Goal: Task Accomplishment & Management: Manage account settings

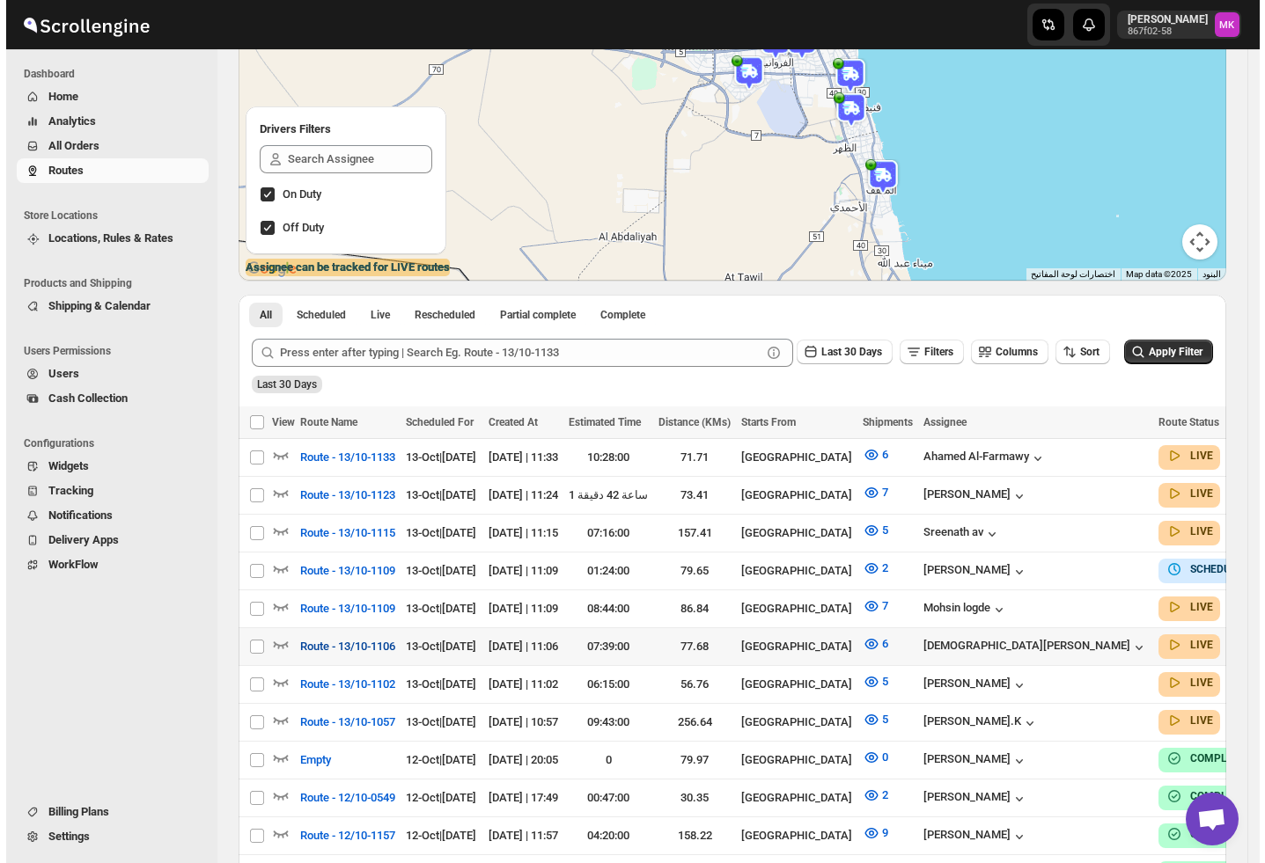
scroll to position [234, 0]
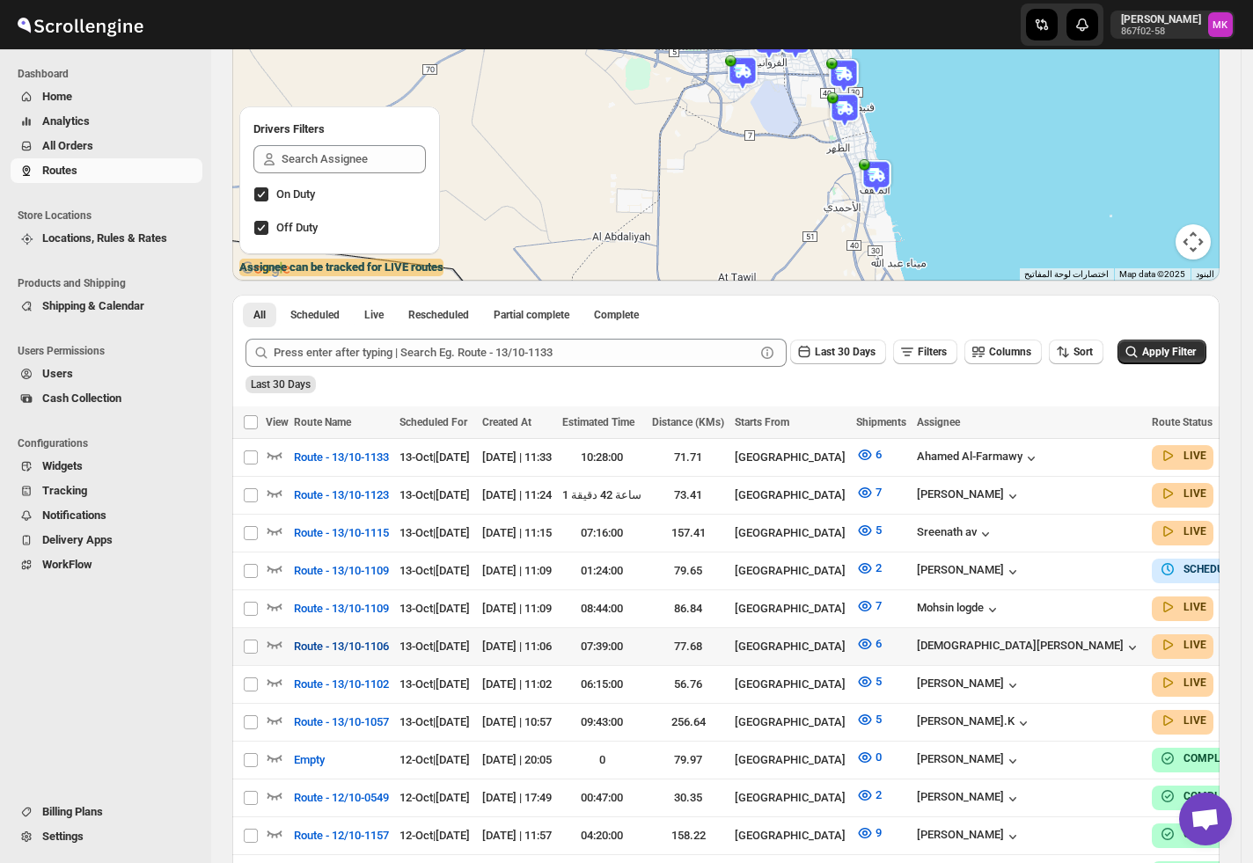
click at [305, 639] on span "Route - 13/10-1106" at bounding box center [341, 647] width 95 height 18
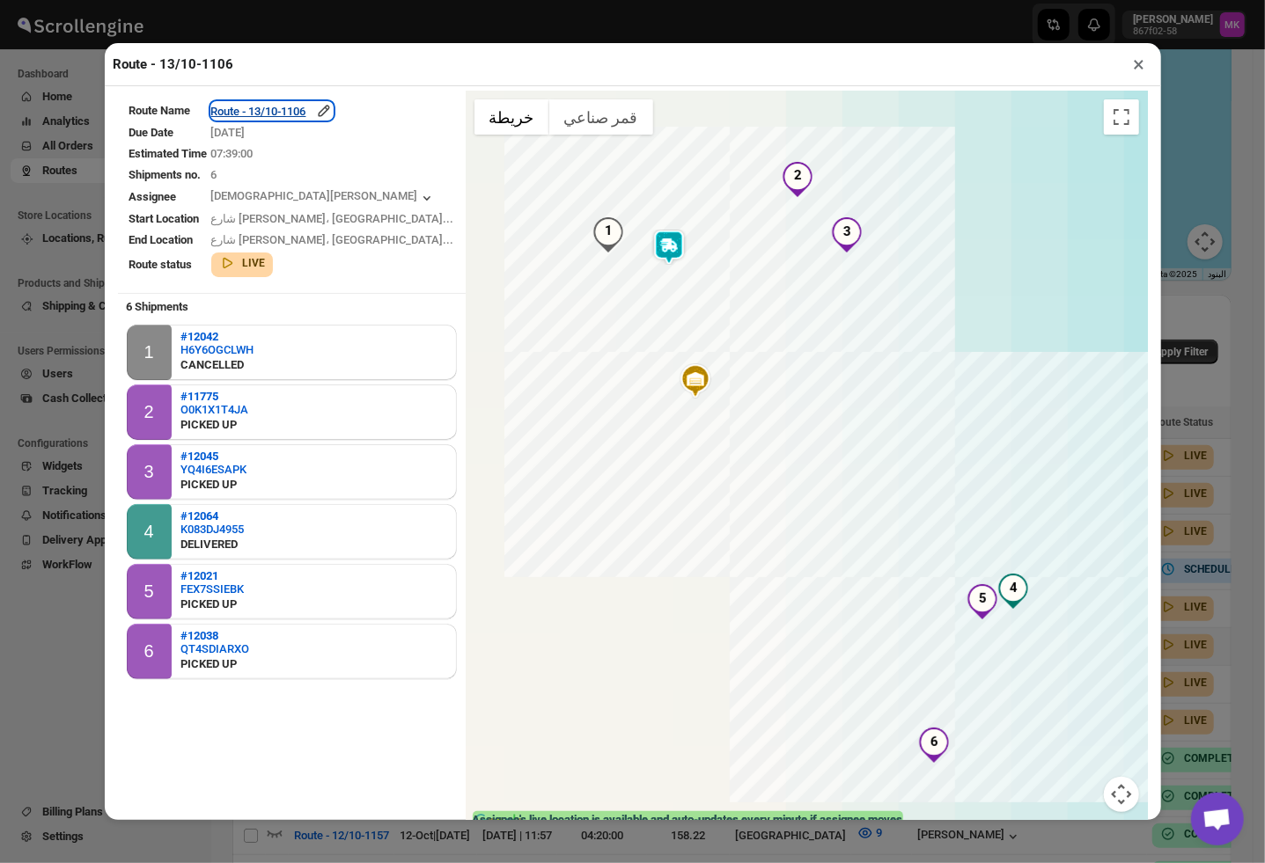
click at [300, 118] on div "Route - 13/10-1106" at bounding box center [271, 111] width 121 height 18
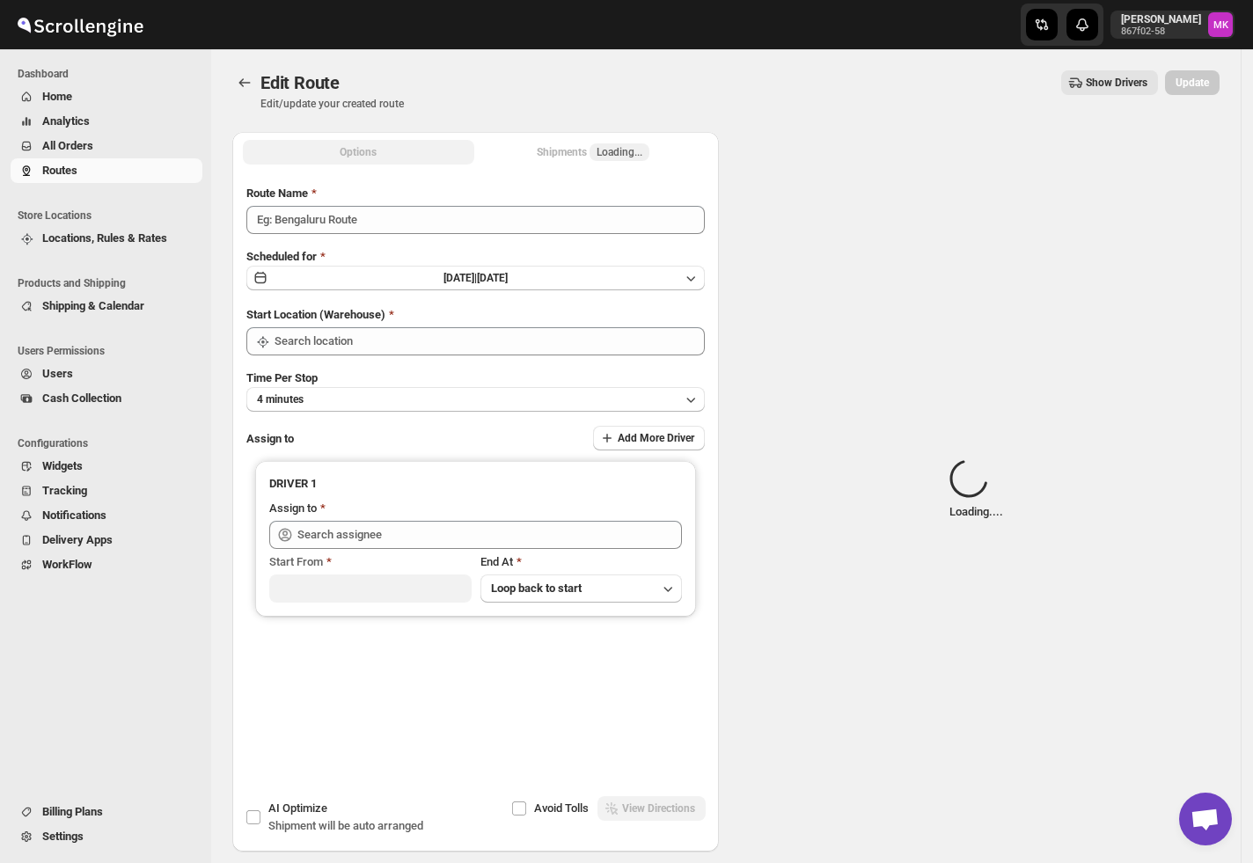
type input "Route - 13/10-1106"
click at [624, 159] on span "Loading..." at bounding box center [620, 152] width 60 height 18
type input "[GEOGRAPHIC_DATA]"
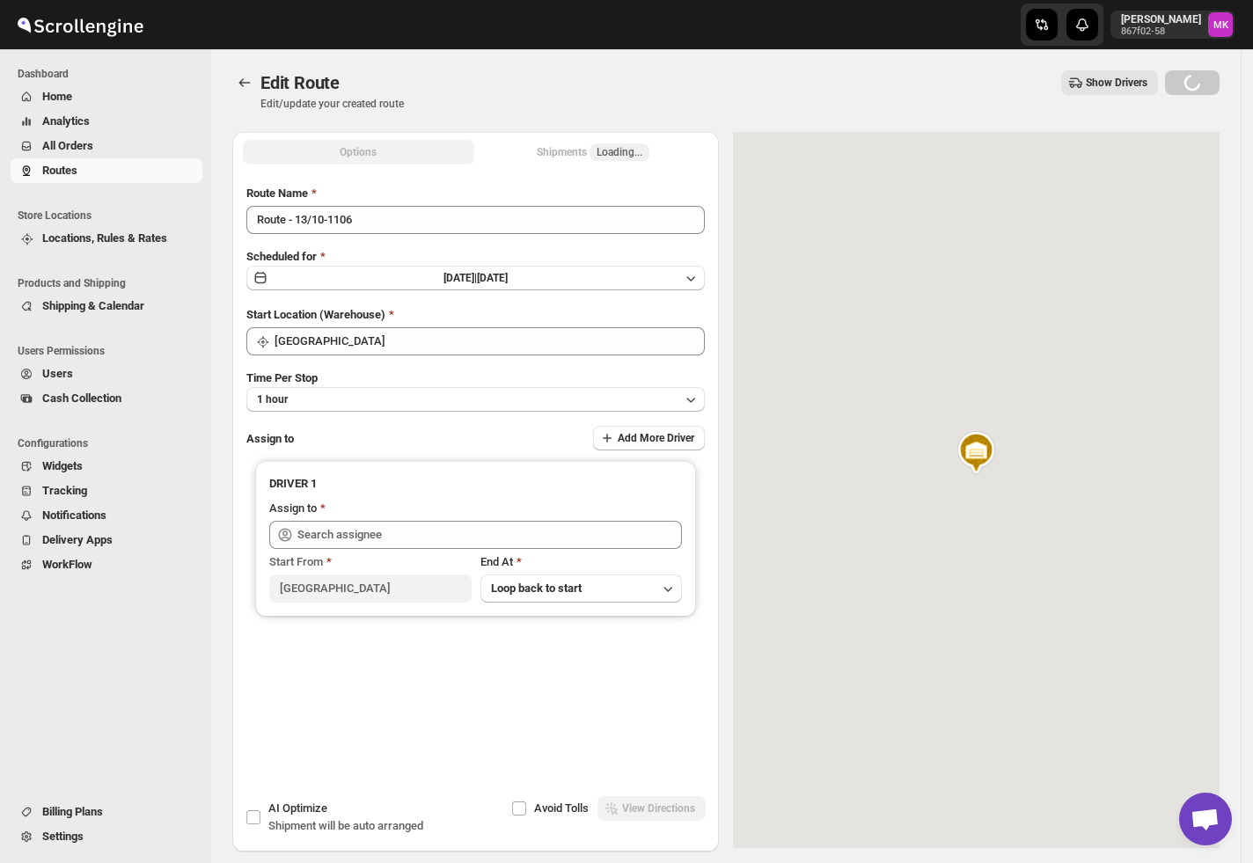
type input "[PERSON_NAME] ([EMAIL_ADDRESS][DOMAIN_NAME])"
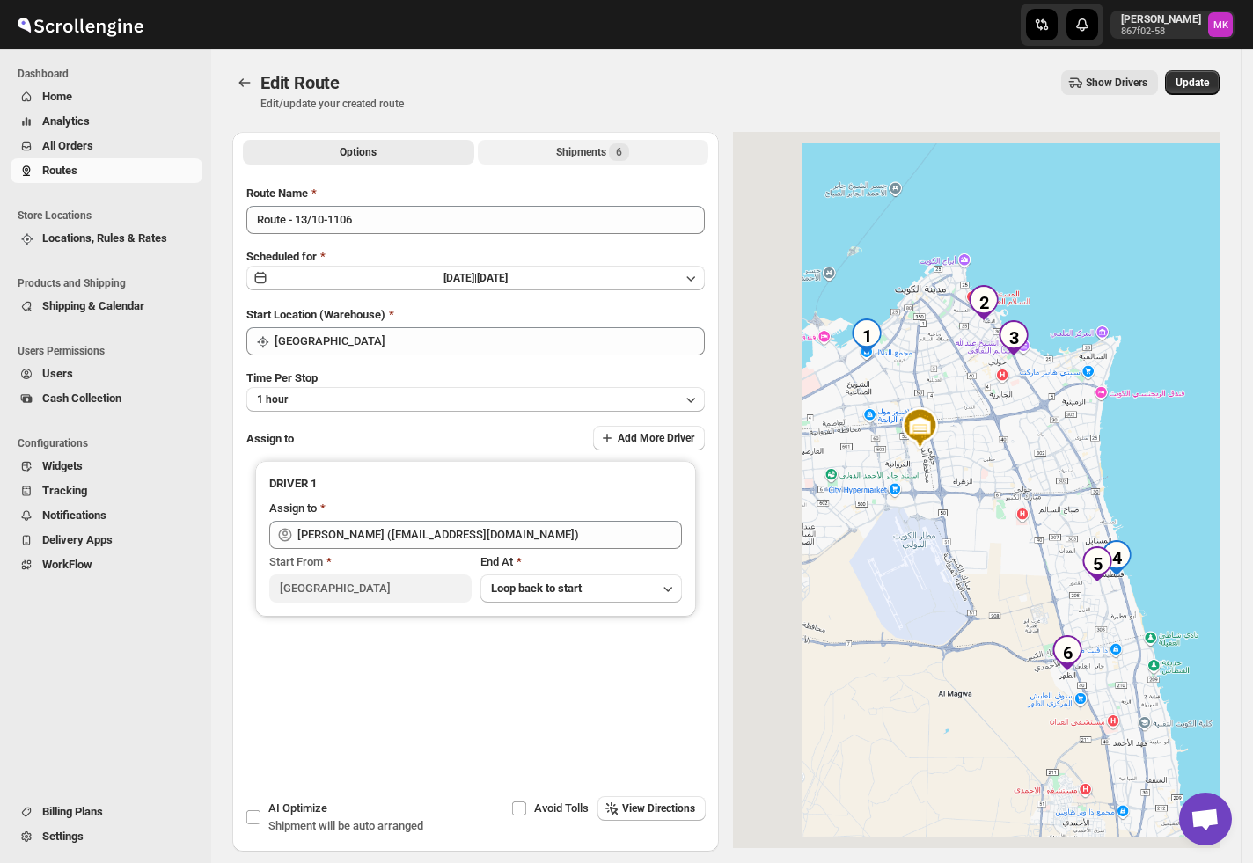
click at [622, 158] on span "6" at bounding box center [619, 152] width 6 height 14
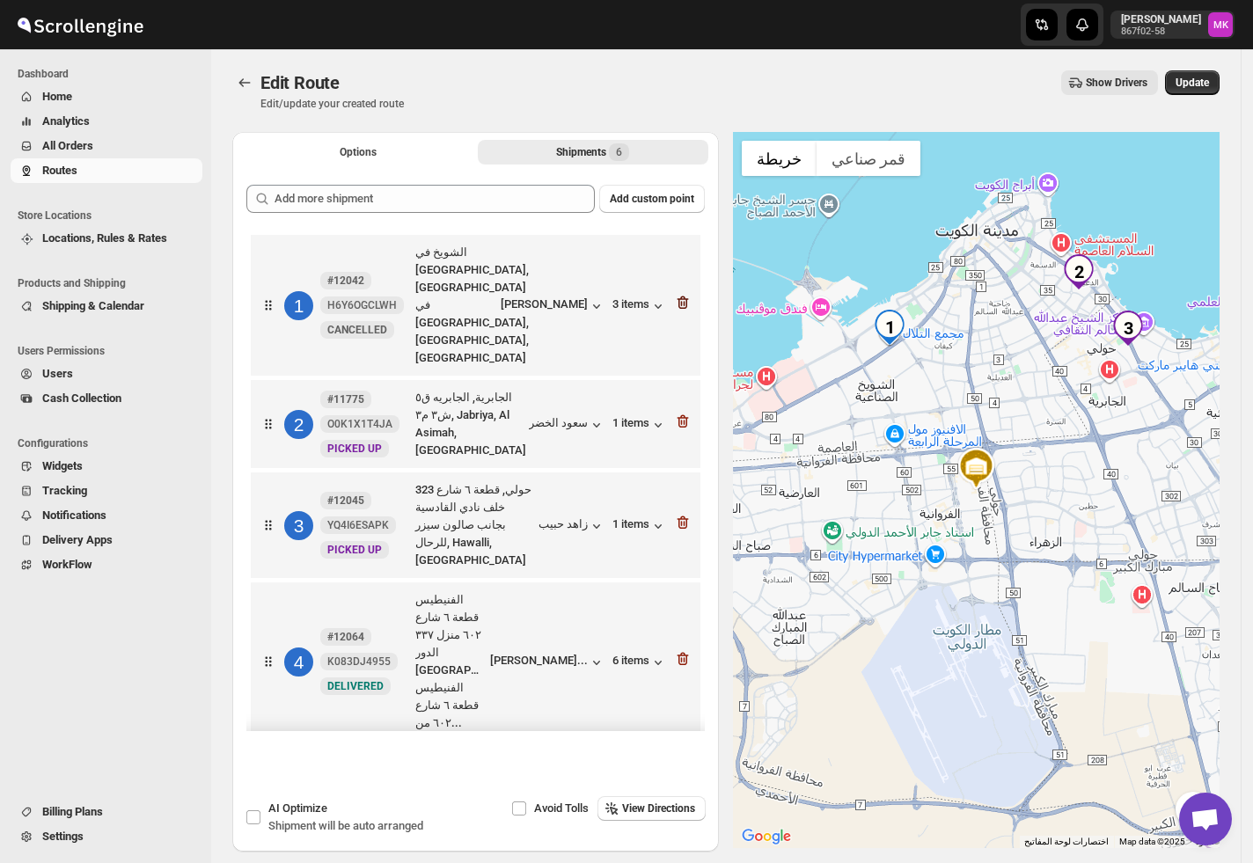
click at [678, 297] on icon "button" at bounding box center [683, 303] width 11 height 13
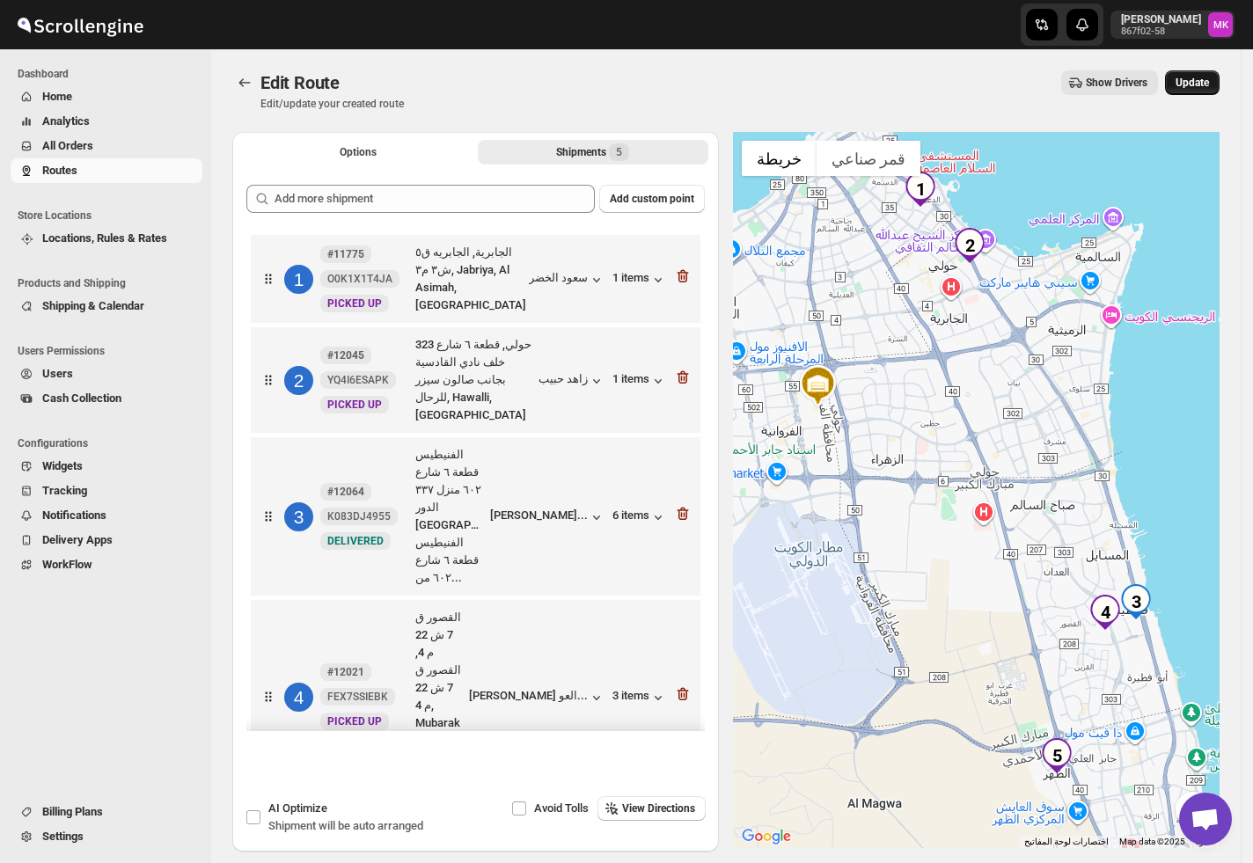
click at [1198, 83] on span "Update" at bounding box center [1192, 83] width 33 height 14
